Goal: Task Accomplishment & Management: Manage account settings

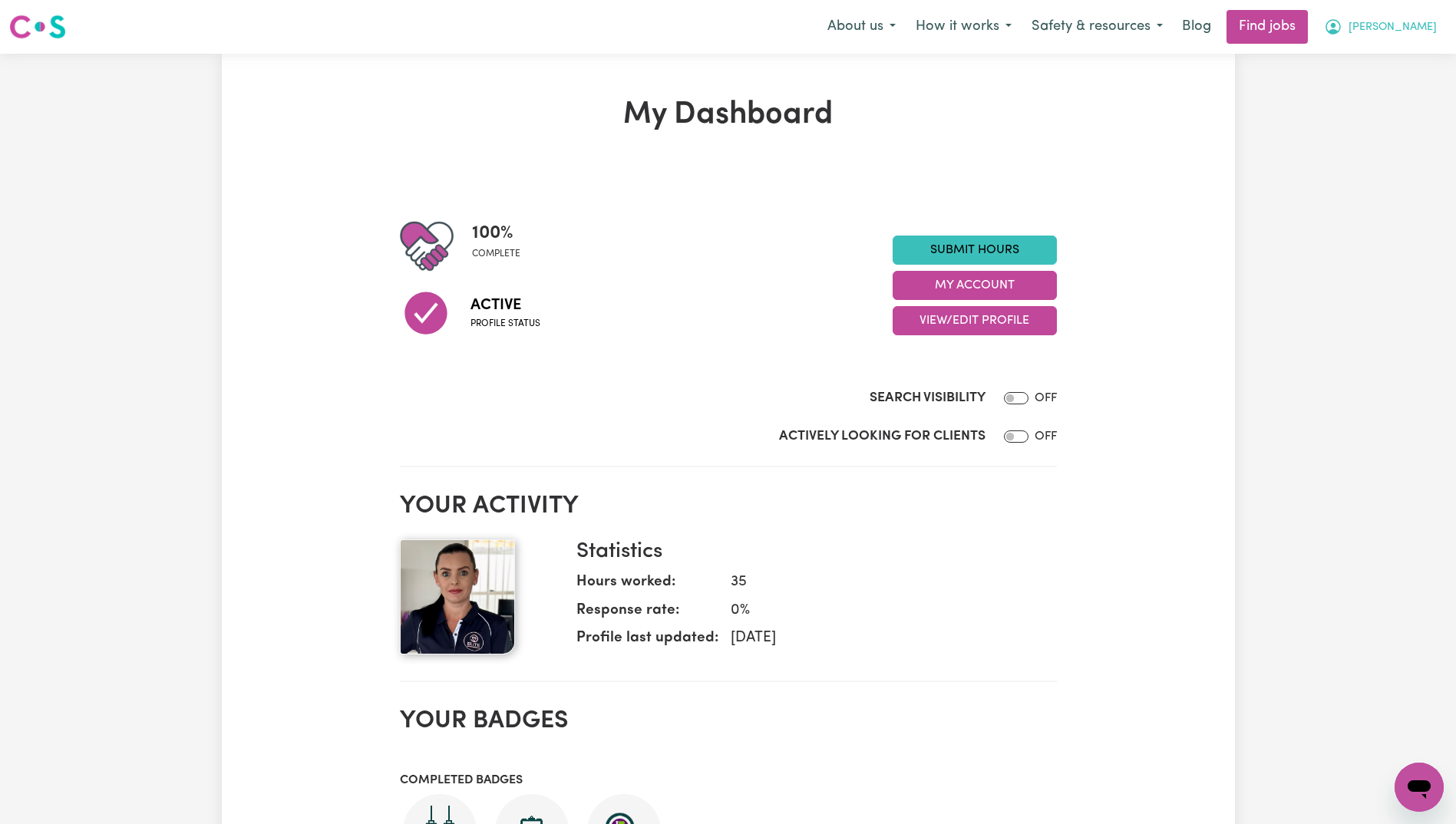
click at [1425, 30] on span "[PERSON_NAME]" at bounding box center [1393, 27] width 89 height 17
click at [1380, 94] on link "My Dashboard" at bounding box center [1386, 89] width 121 height 29
click at [1404, 59] on link "My Account" at bounding box center [1386, 60] width 121 height 29
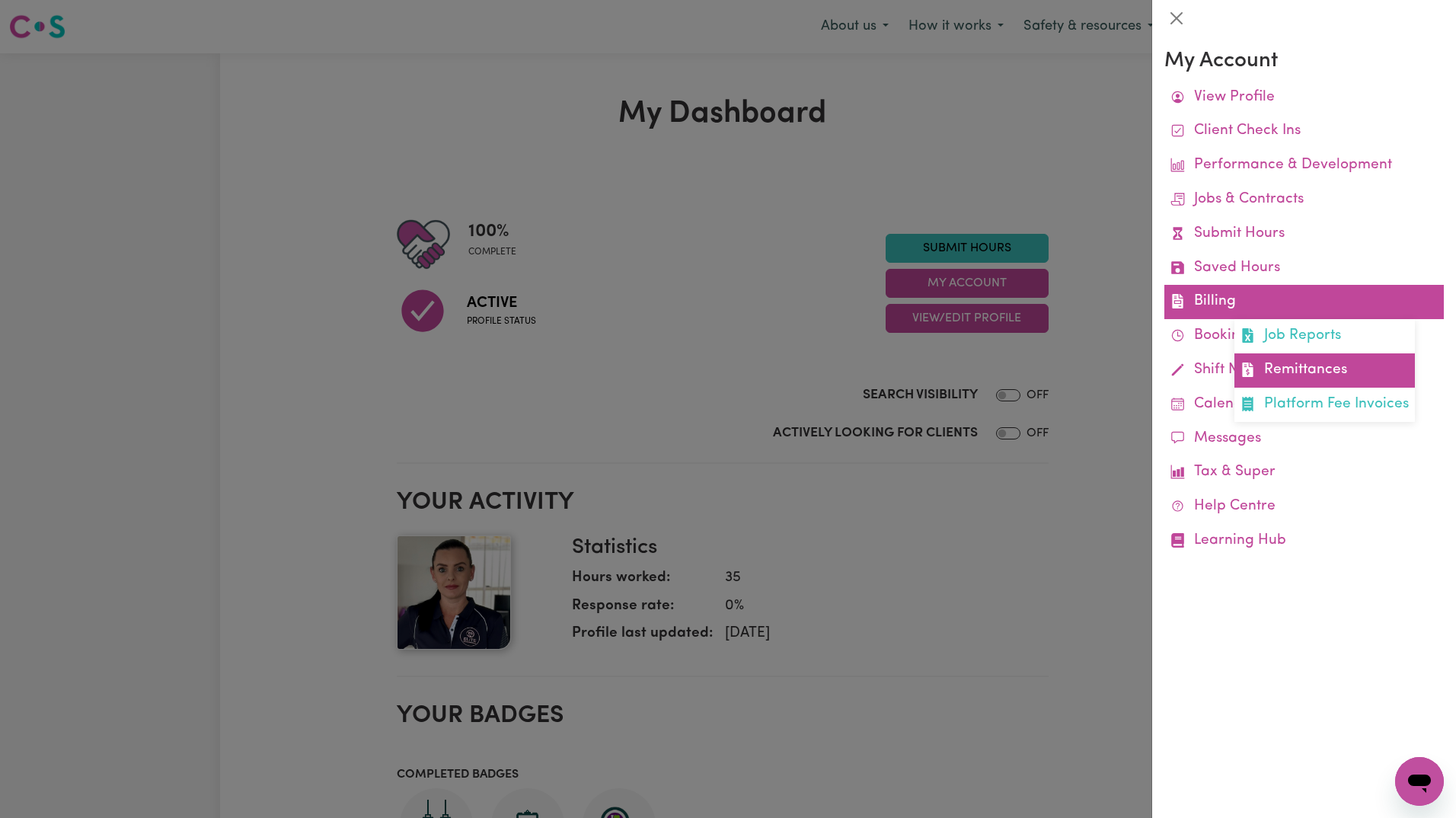
click at [1304, 367] on link "Remittances" at bounding box center [1324, 371] width 180 height 34
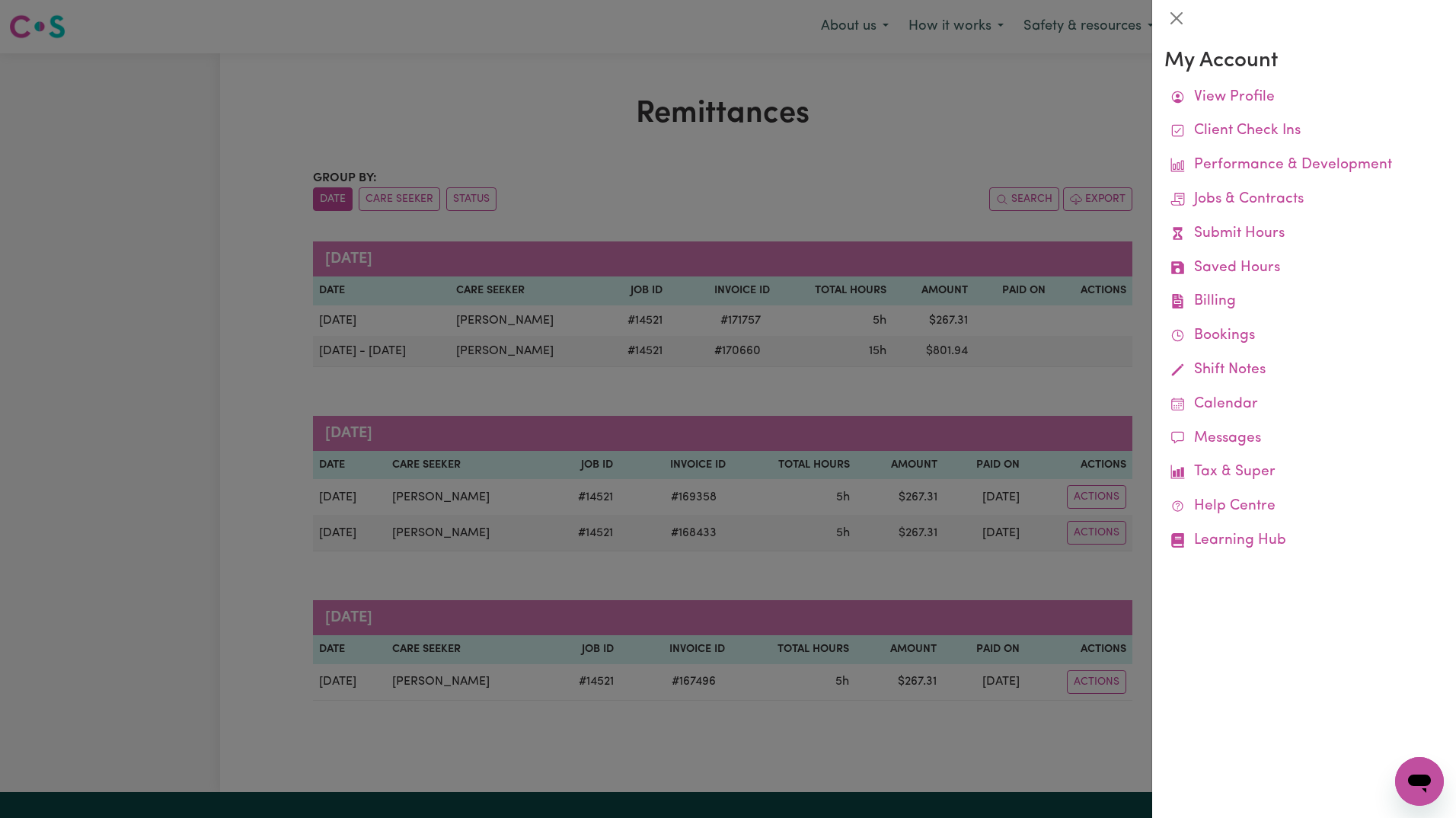
click at [867, 376] on div at bounding box center [728, 409] width 1456 height 818
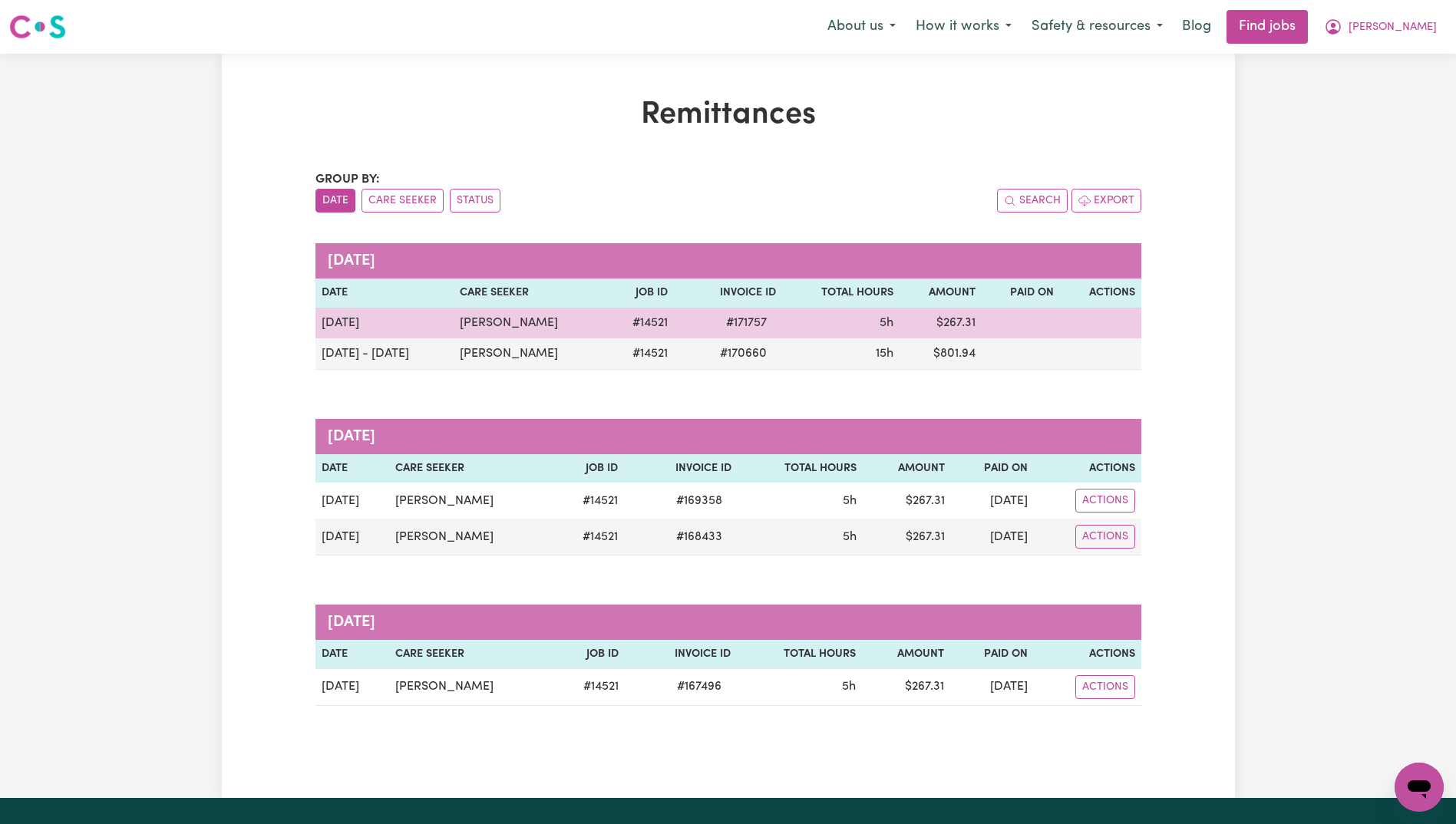
click at [1037, 327] on td at bounding box center [1021, 323] width 79 height 31
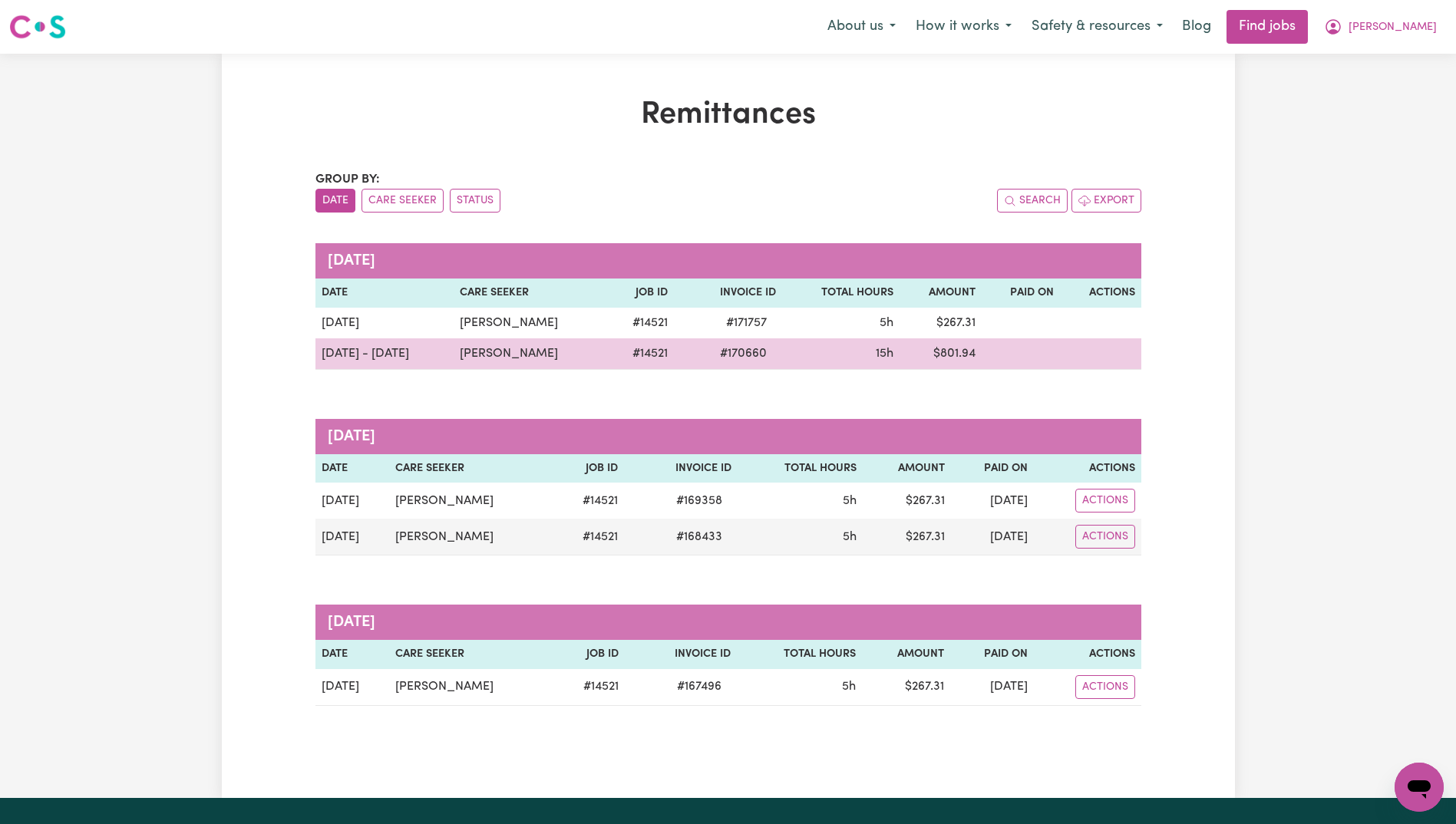
click at [1015, 355] on td at bounding box center [1021, 354] width 79 height 31
click at [888, 348] on span "15h" at bounding box center [885, 353] width 17 height 12
click at [592, 339] on td "[PERSON_NAME]" at bounding box center [530, 354] width 153 height 31
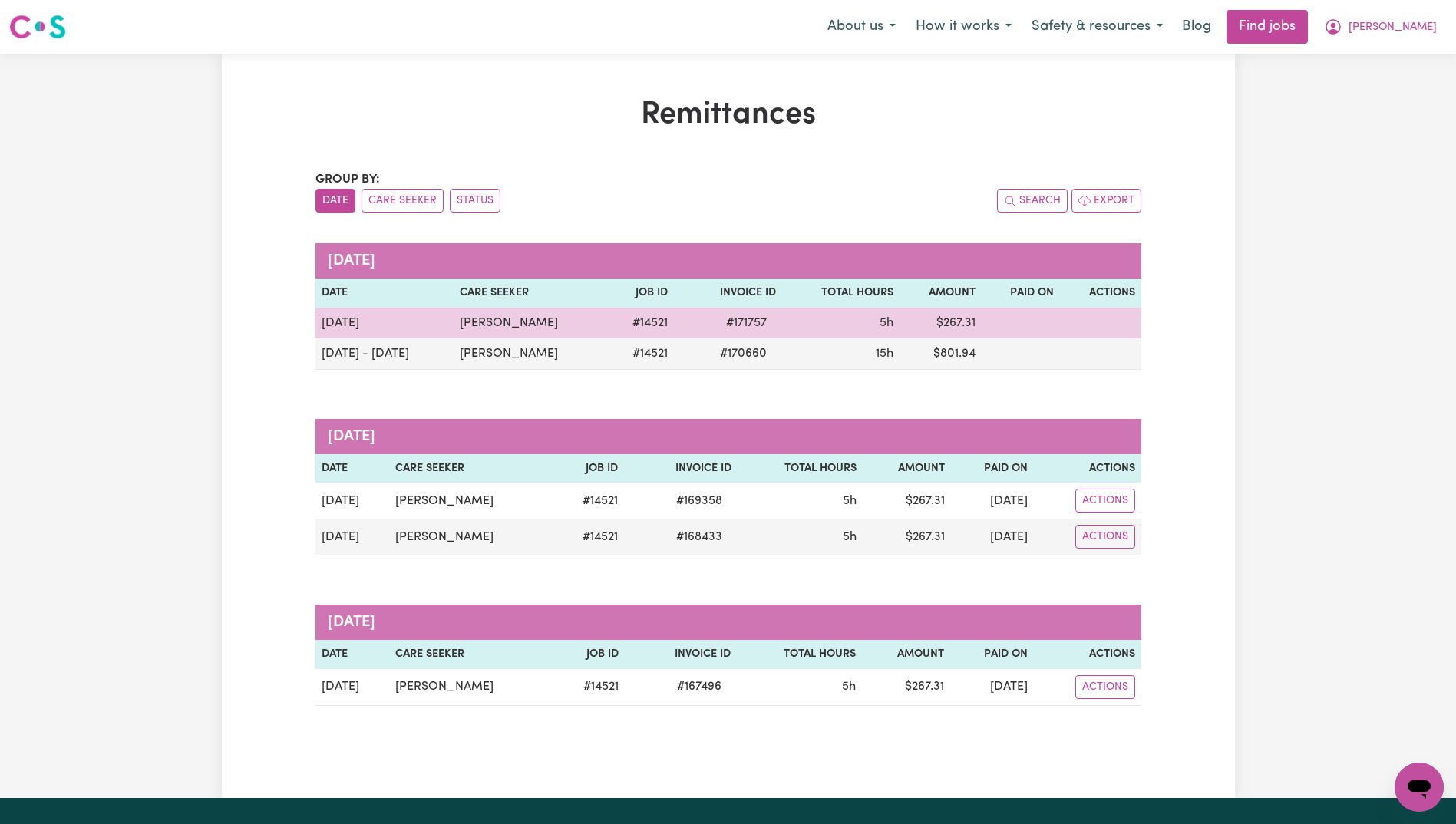
click at [393, 324] on td "[DATE]" at bounding box center [385, 323] width 139 height 31
